Goal: Information Seeking & Learning: Learn about a topic

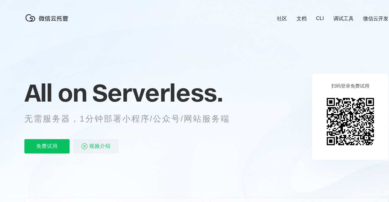
scroll to position [0, 1057]
drag, startPoint x: 219, startPoint y: 55, endPoint x: 241, endPoint y: 159, distance: 106.8
click at [241, 159] on icon at bounding box center [206, 160] width 571 height 321
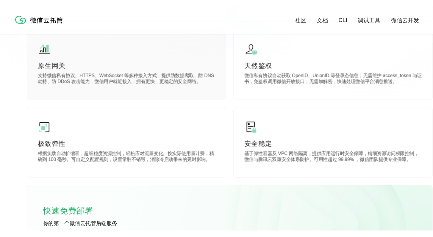
scroll to position [0, 0]
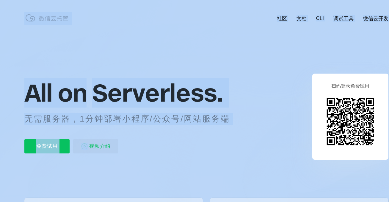
drag, startPoint x: 204, startPoint y: 84, endPoint x: 213, endPoint y: 137, distance: 54.0
drag, startPoint x: 213, startPoint y: 137, endPoint x: 236, endPoint y: 125, distance: 26.1
click at [213, 137] on div "All on Serverless. 无需服务器，1分钟部署小程序/公众号/网站服务端 免费试用 视频介绍" at bounding box center [134, 116] width 220 height 86
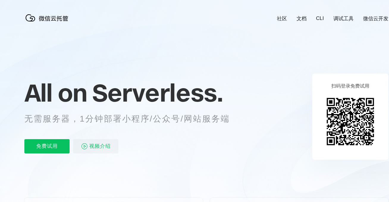
click at [259, 118] on icon at bounding box center [206, 160] width 571 height 321
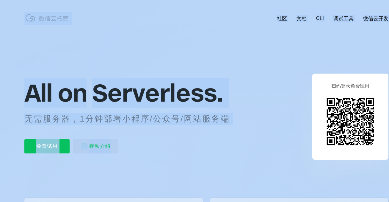
drag, startPoint x: 213, startPoint y: 98, endPoint x: 225, endPoint y: 146, distance: 49.7
drag, startPoint x: 272, startPoint y: 95, endPoint x: 277, endPoint y: 64, distance: 32.2
click at [272, 95] on icon at bounding box center [206, 160] width 571 height 321
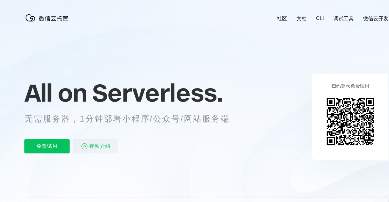
click at [278, 60] on icon at bounding box center [206, 160] width 571 height 321
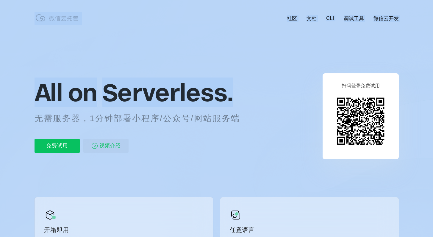
drag, startPoint x: 249, startPoint y: 138, endPoint x: 249, endPoint y: 149, distance: 11.3
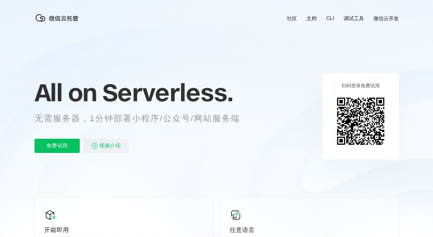
drag, startPoint x: 249, startPoint y: 149, endPoint x: 250, endPoint y: 73, distance: 76.4
click at [249, 147] on div "免费试用 视频介绍" at bounding box center [144, 146] width 220 height 14
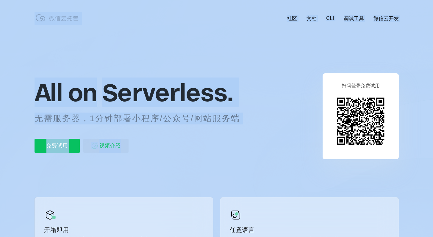
drag, startPoint x: 246, startPoint y: 38, endPoint x: 246, endPoint y: 139, distance: 101.4
click at [246, 139] on div "免费试用 视频介绍" at bounding box center [144, 146] width 220 height 14
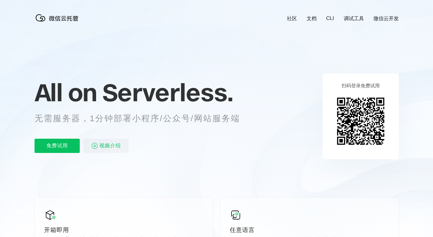
drag, startPoint x: 263, startPoint y: 86, endPoint x: 262, endPoint y: 149, distance: 62.7
click at [262, 149] on icon at bounding box center [216, 160] width 571 height 321
click at [263, 147] on icon at bounding box center [216, 160] width 571 height 321
click at [317, 51] on icon at bounding box center [216, 160] width 571 height 321
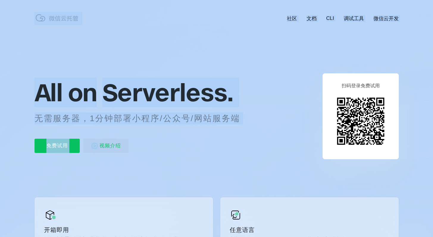
drag, startPoint x: 206, startPoint y: 133, endPoint x: 205, endPoint y: 145, distance: 11.6
drag, startPoint x: 205, startPoint y: 145, endPoint x: 241, endPoint y: 98, distance: 59.5
click at [205, 144] on div "免费试用 视频介绍" at bounding box center [144, 146] width 220 height 14
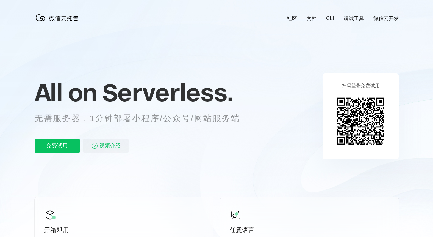
click at [270, 67] on icon at bounding box center [216, 160] width 571 height 321
drag, startPoint x: 276, startPoint y: 104, endPoint x: 263, endPoint y: 152, distance: 49.9
click at [263, 152] on icon at bounding box center [216, 160] width 571 height 321
drag, startPoint x: 263, startPoint y: 152, endPoint x: 264, endPoint y: 150, distance: 3.2
click at [263, 152] on icon at bounding box center [288, 133] width 64 height 63
